Goal: Task Accomplishment & Management: Manage account settings

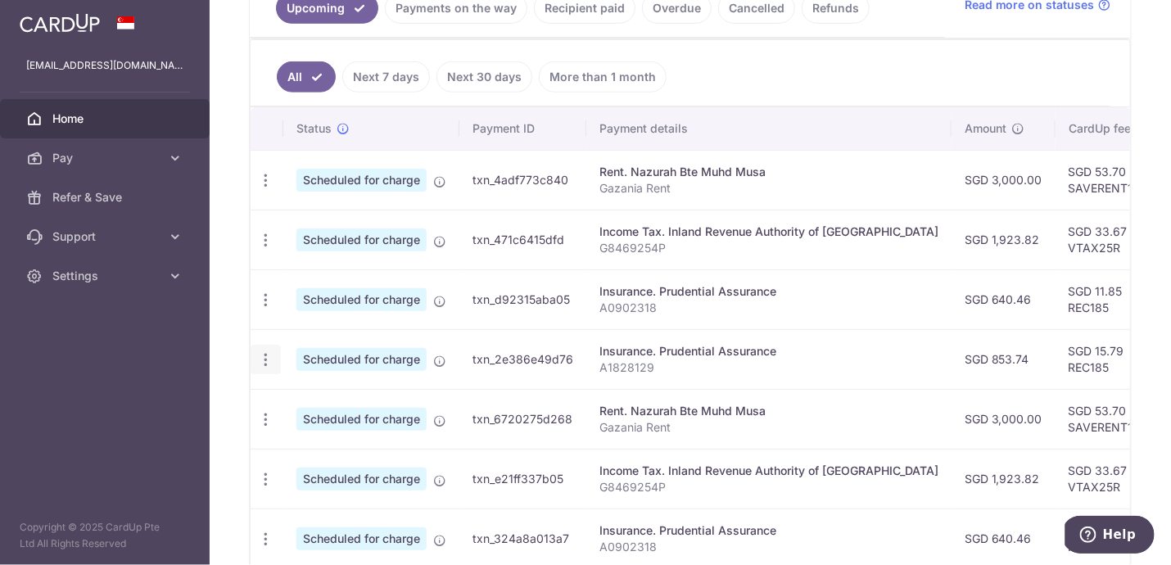
click at [268, 363] on icon "button" at bounding box center [265, 359] width 17 height 17
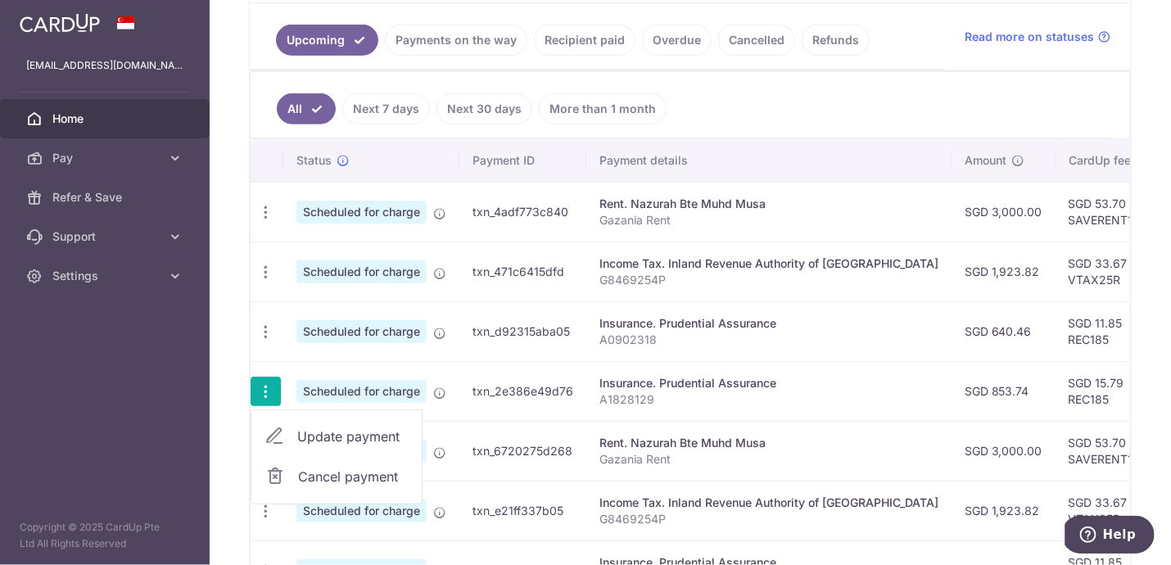
scroll to position [341, 0]
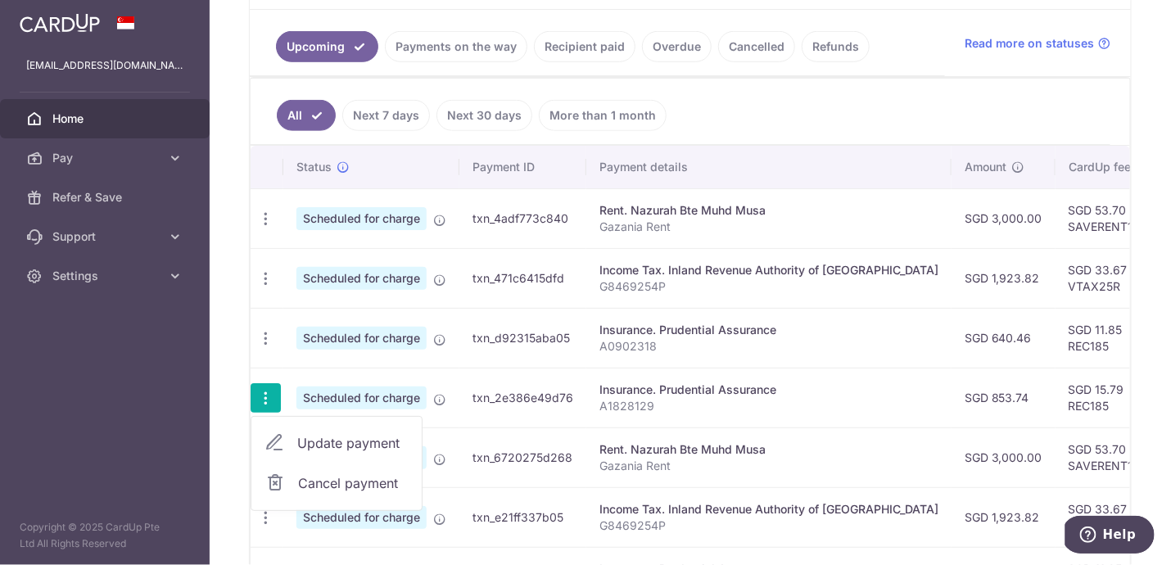
click at [356, 483] on span "Cancel payment" at bounding box center [353, 483] width 110 height 20
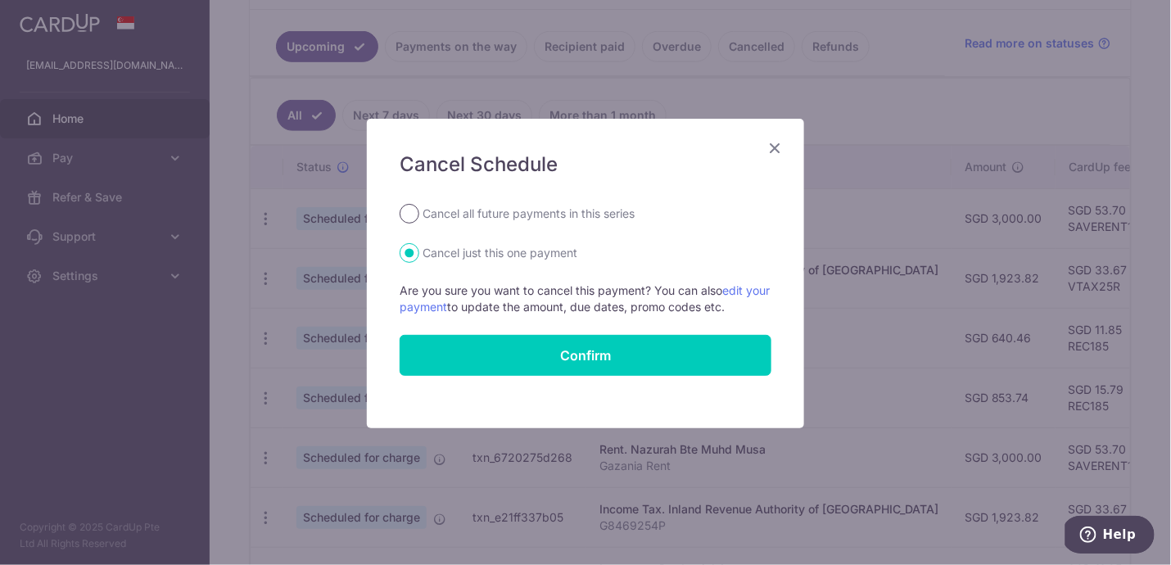
click at [413, 214] on input "Cancel all future payments in this series" at bounding box center [410, 214] width 20 height 20
radio input "true"
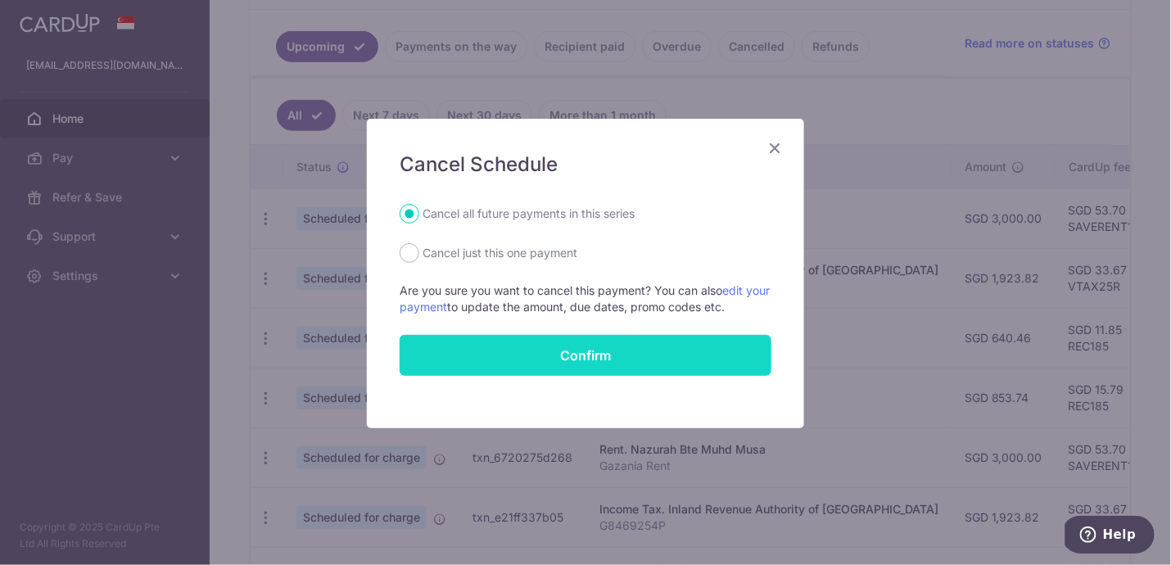
click at [554, 350] on button "Confirm" at bounding box center [586, 355] width 372 height 41
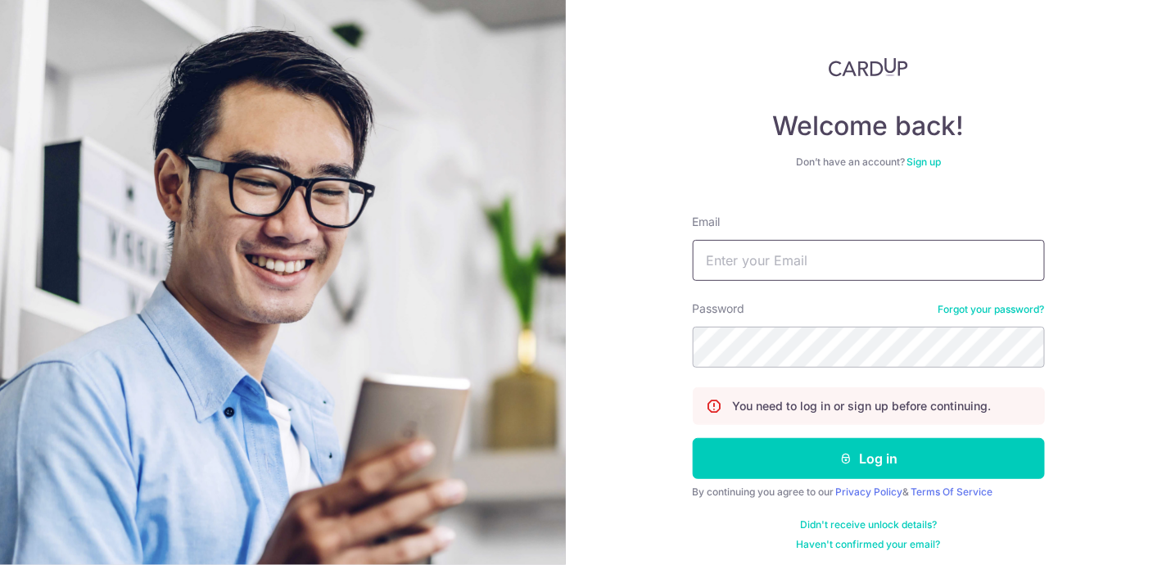
type input "[EMAIL_ADDRESS][DOMAIN_NAME]"
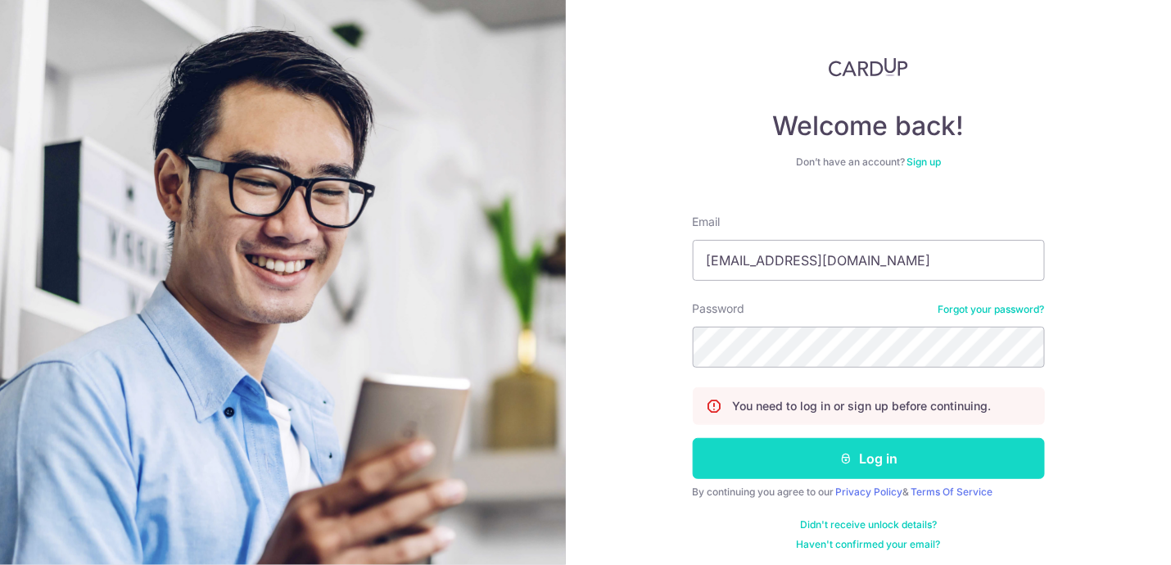
click at [815, 454] on button "Log in" at bounding box center [869, 458] width 352 height 41
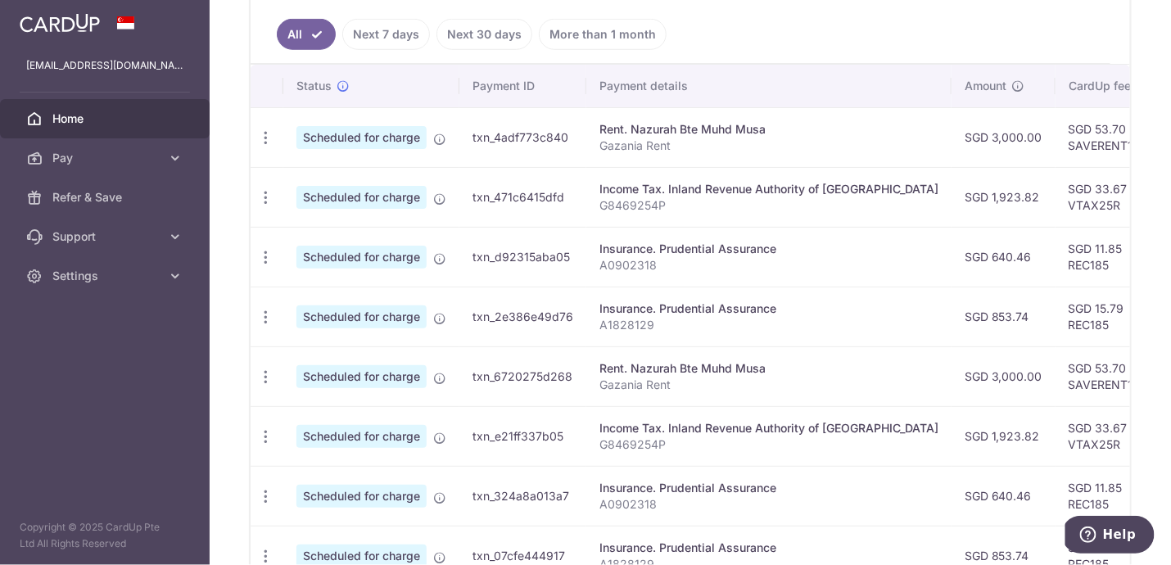
scroll to position [444, 0]
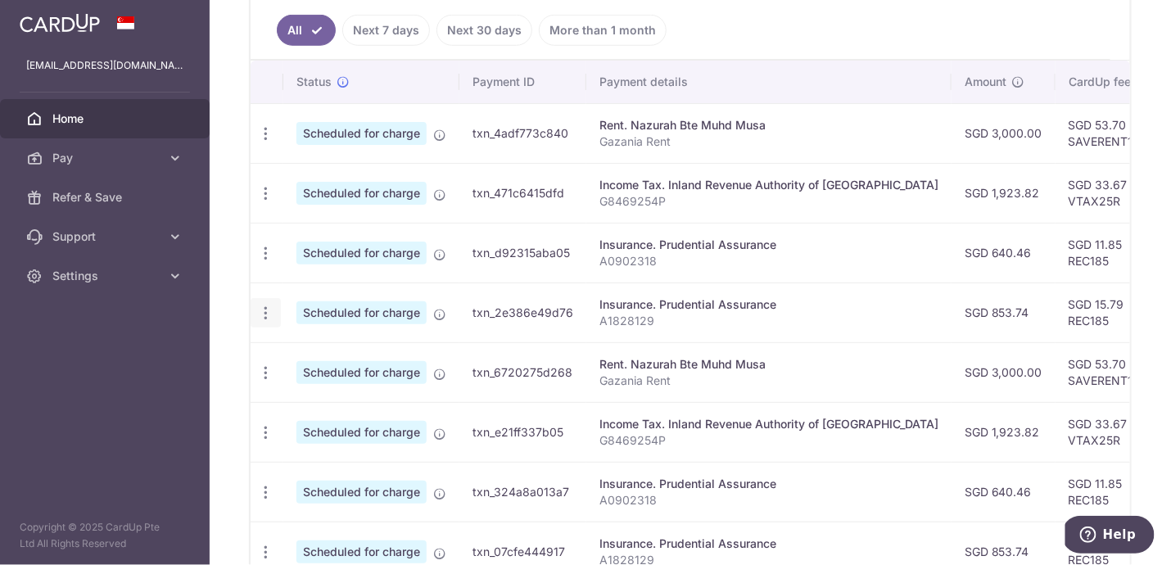
click at [270, 317] on icon "button" at bounding box center [265, 313] width 17 height 17
click at [298, 390] on span "Cancel payment" at bounding box center [353, 398] width 110 height 20
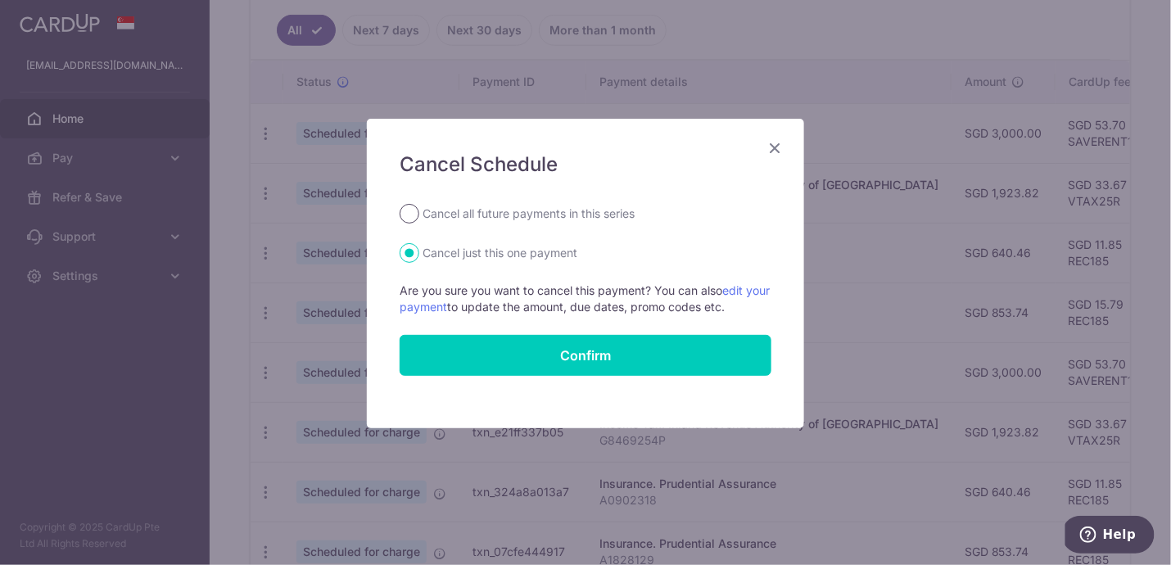
click at [413, 214] on input "Cancel all future payments in this series" at bounding box center [410, 214] width 20 height 20
radio input "true"
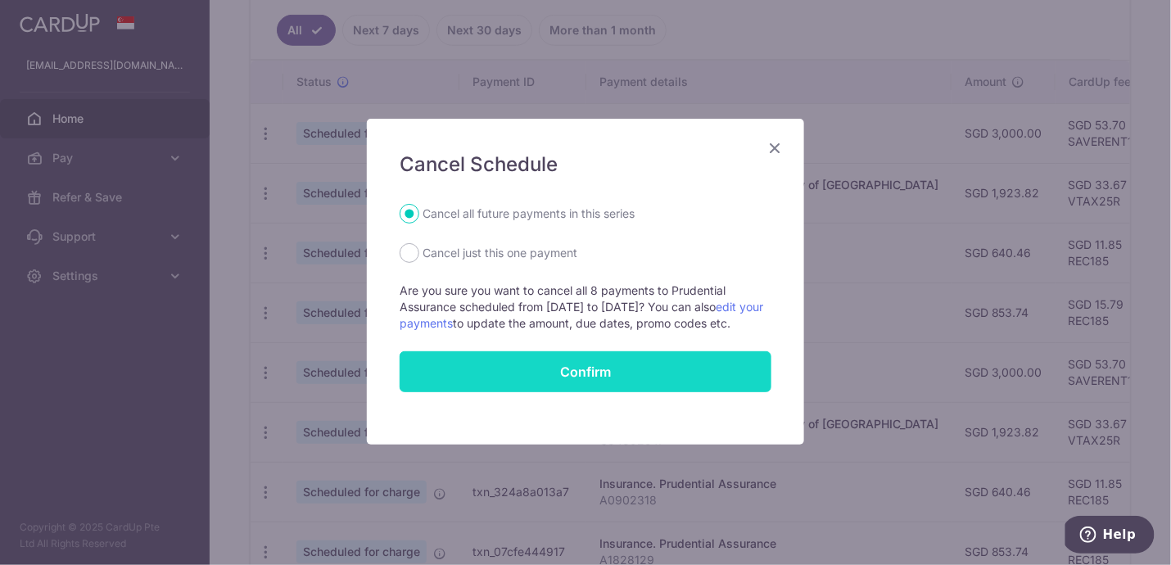
click at [513, 378] on button "Confirm" at bounding box center [586, 371] width 372 height 41
